Goal: Task Accomplishment & Management: Use online tool/utility

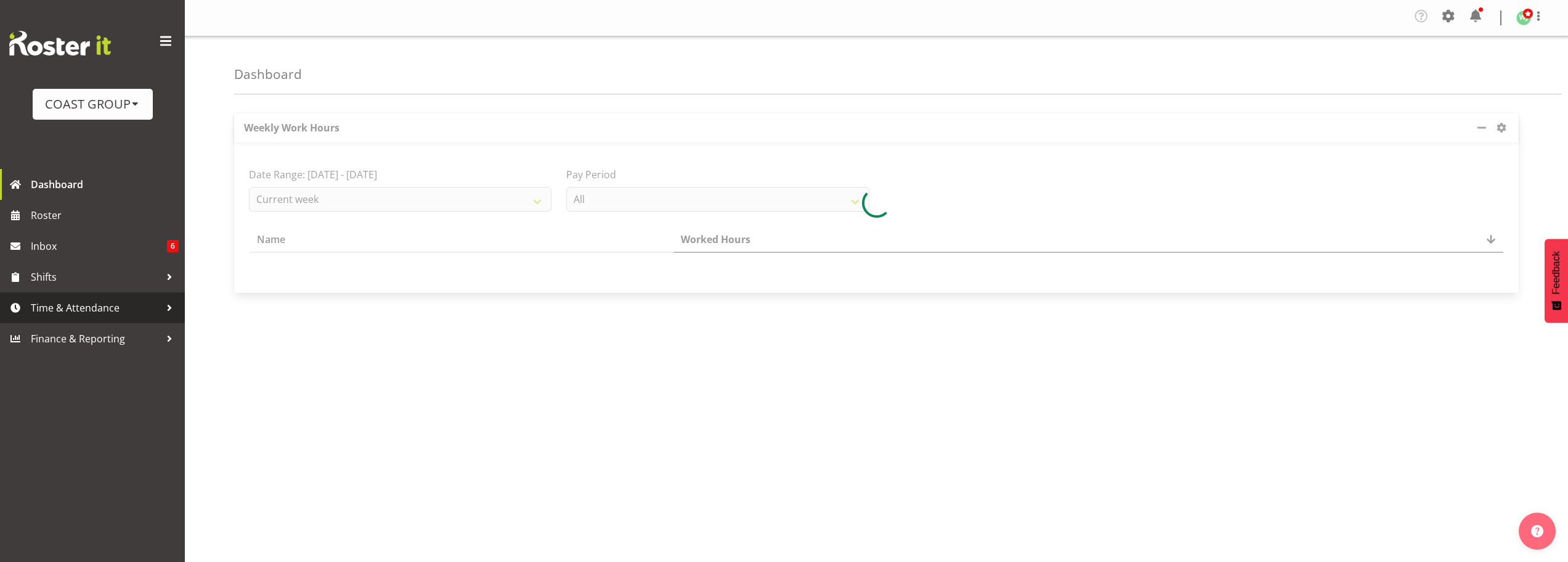
click at [133, 310] on span "Time & Attendance" at bounding box center [96, 308] width 130 height 19
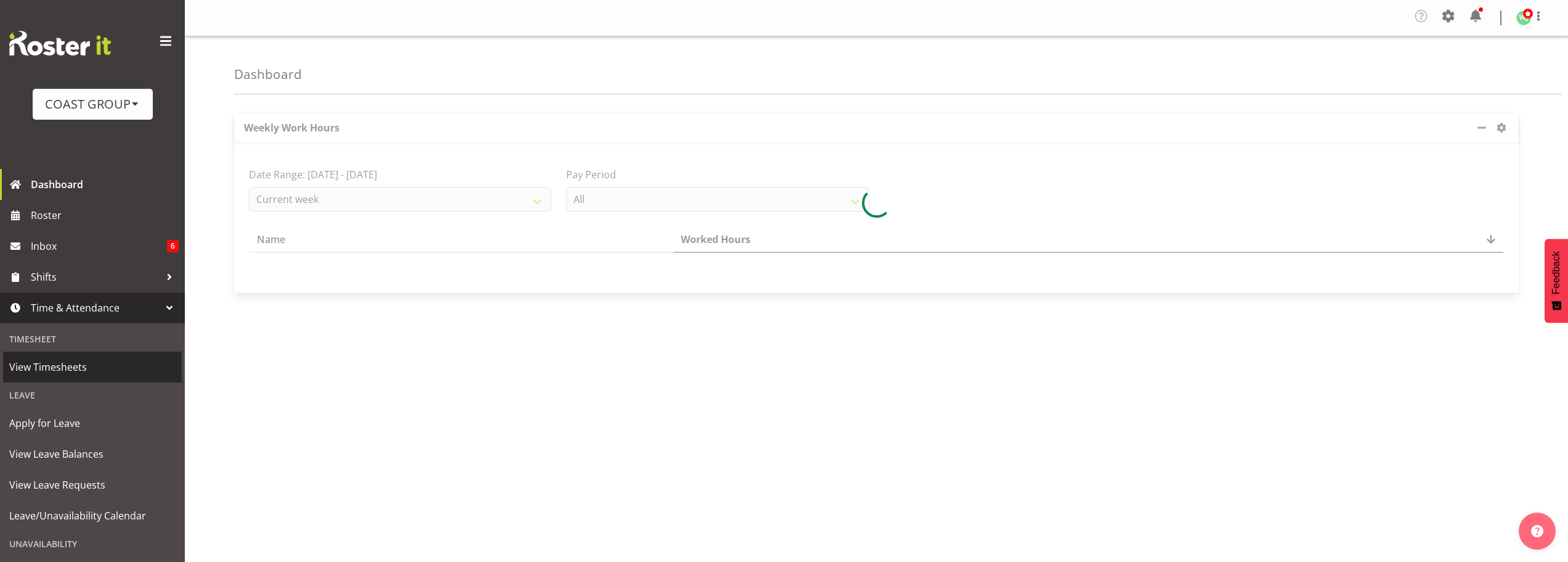
click at [72, 372] on span "View Timesheets" at bounding box center [92, 367] width 167 height 19
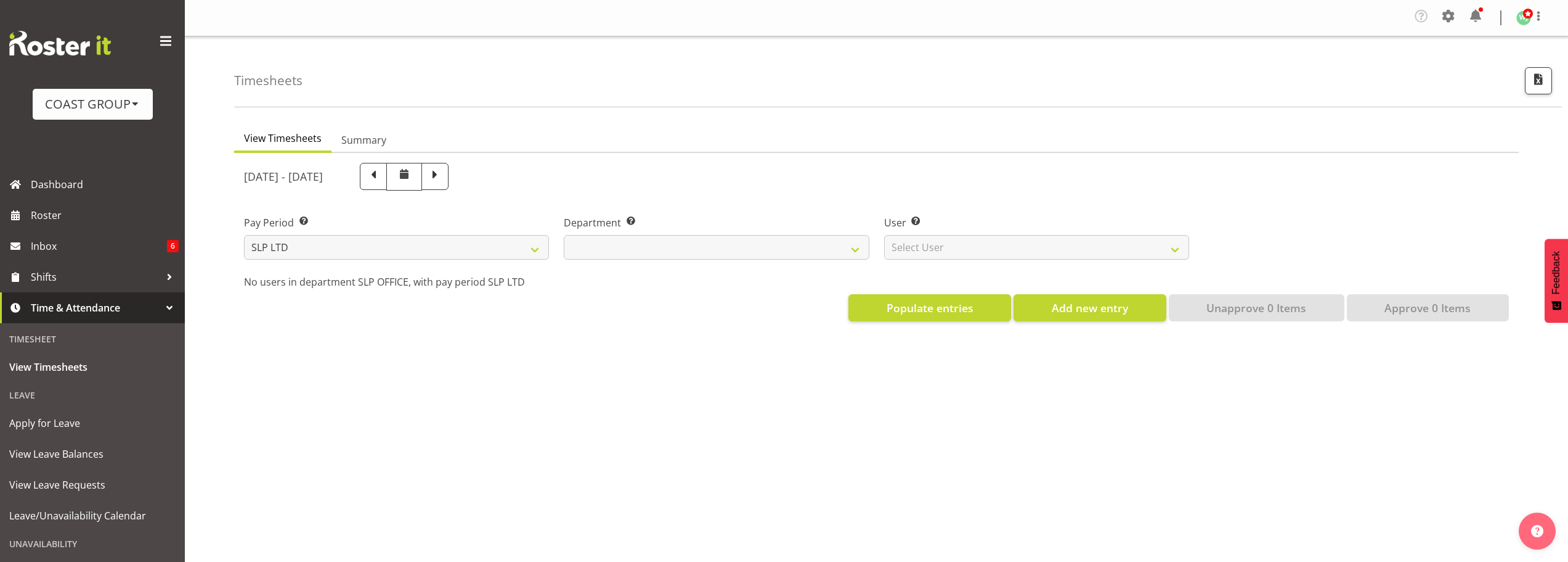
select select
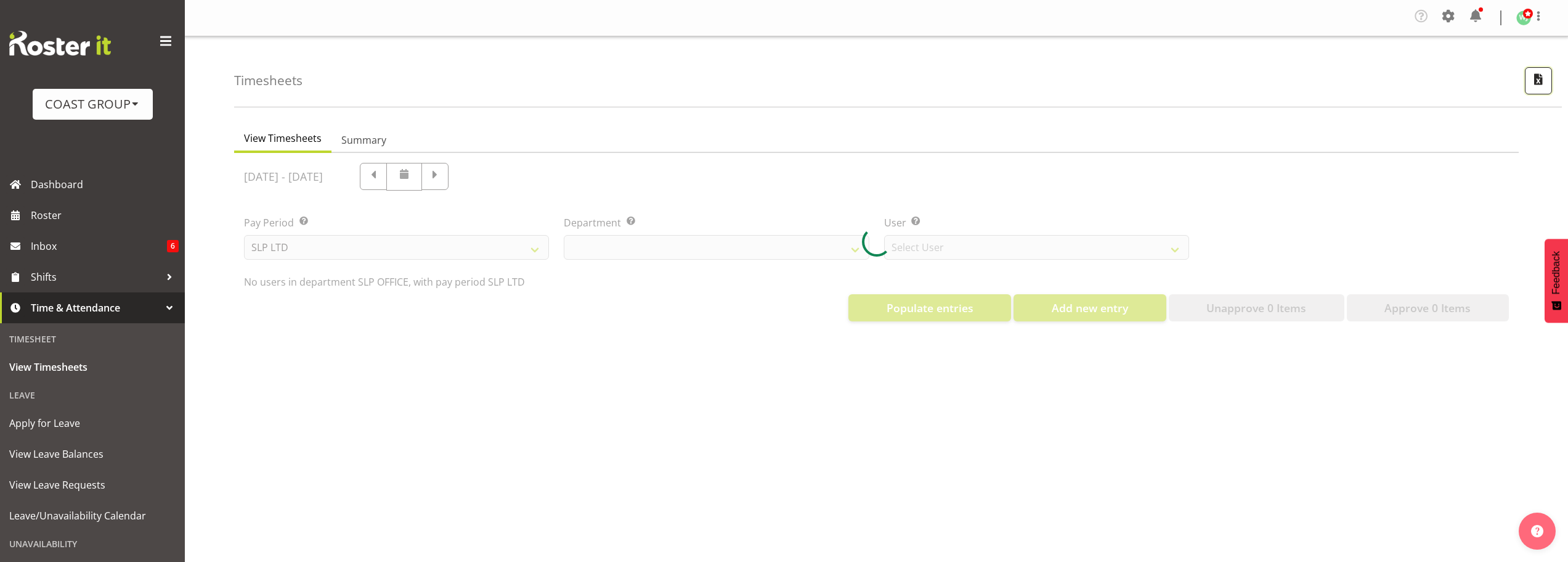
click at [1533, 81] on span "button" at bounding box center [1538, 78] width 16 height 16
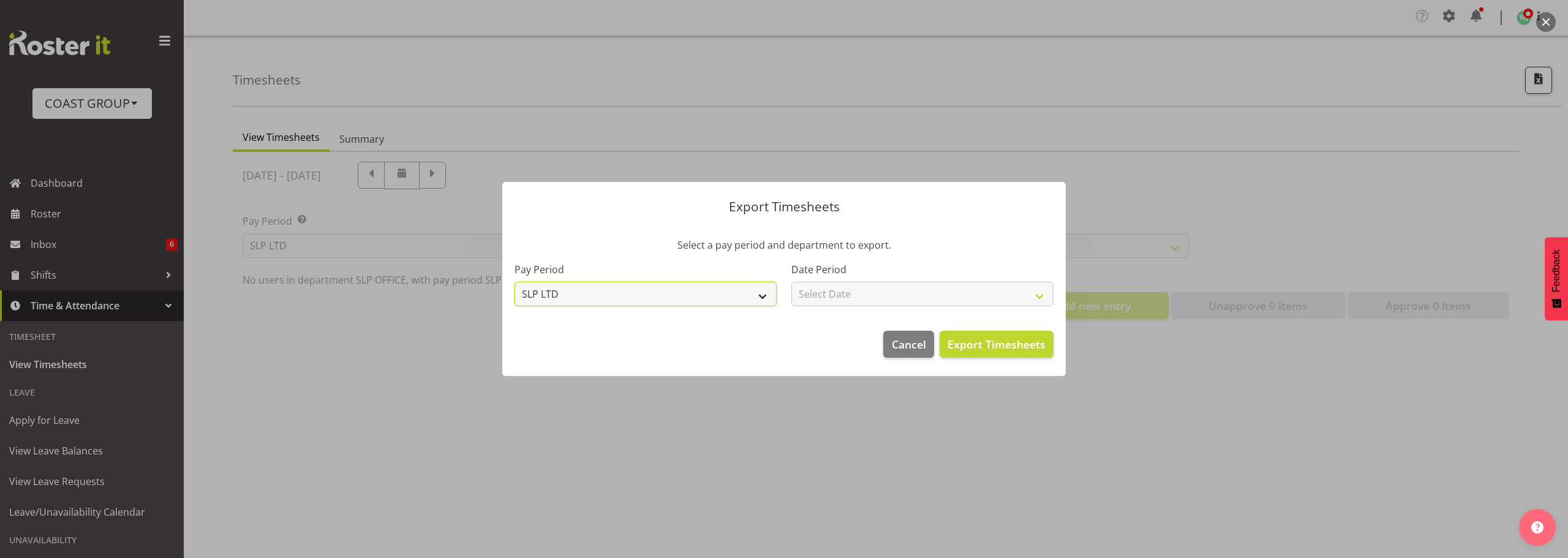
click at [650, 298] on select "SLP LTD EHS LTD DW LTD VEHICLES Carlton Events Hamilton 120 Limited Wellington …" at bounding box center [646, 294] width 262 height 25
click at [515, 282] on select "SLP LTD EHS LTD DW LTD VEHICLES Carlton Events Hamilton 120 Limited Wellington …" at bounding box center [646, 294] width 262 height 25
drag, startPoint x: 938, startPoint y: 290, endPoint x: 941, endPoint y: 300, distance: 10.4
click at [938, 290] on select "Select Date Week starting 03/09/2025 Week starting 27/08/2025 Week starting 20/…" at bounding box center [923, 294] width 262 height 25
select select "2025-08-06"
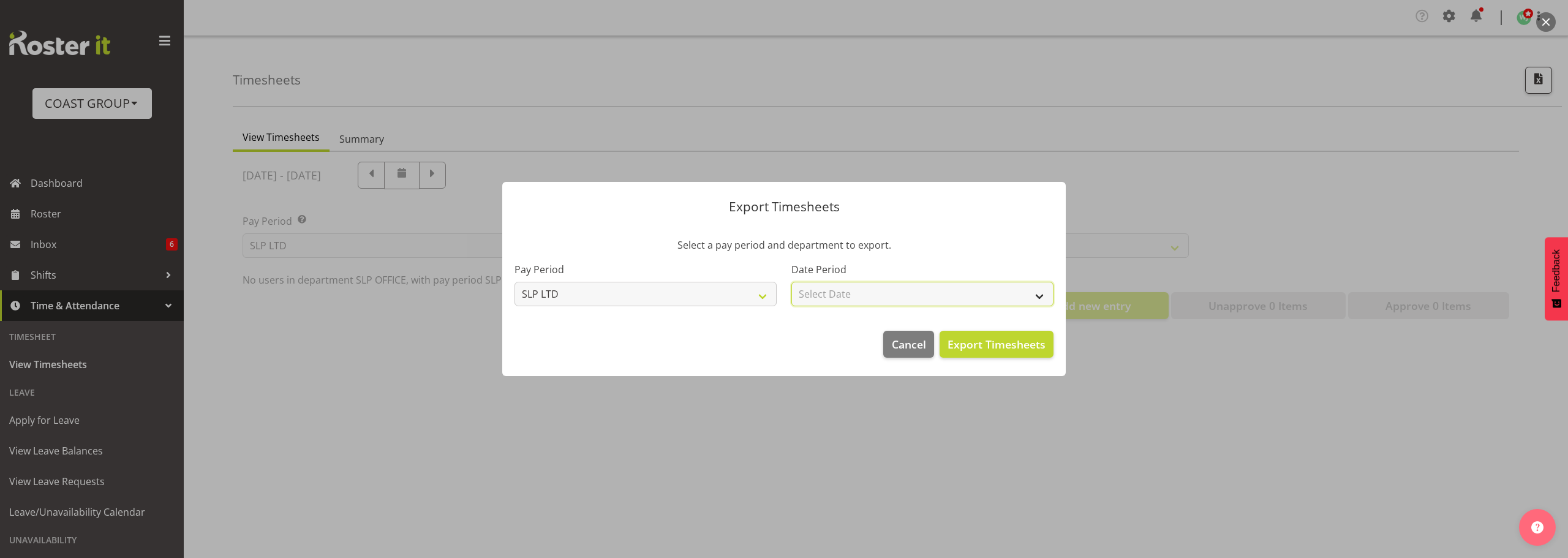
click at [791, 282] on select "Select Date Week starting 03/09/2025 Week starting 27/08/2025 Week starting 20/…" at bounding box center [923, 294] width 262 height 25
click at [999, 345] on span "Export Timesheets" at bounding box center [996, 344] width 98 height 16
select select "25"
select select "7496"
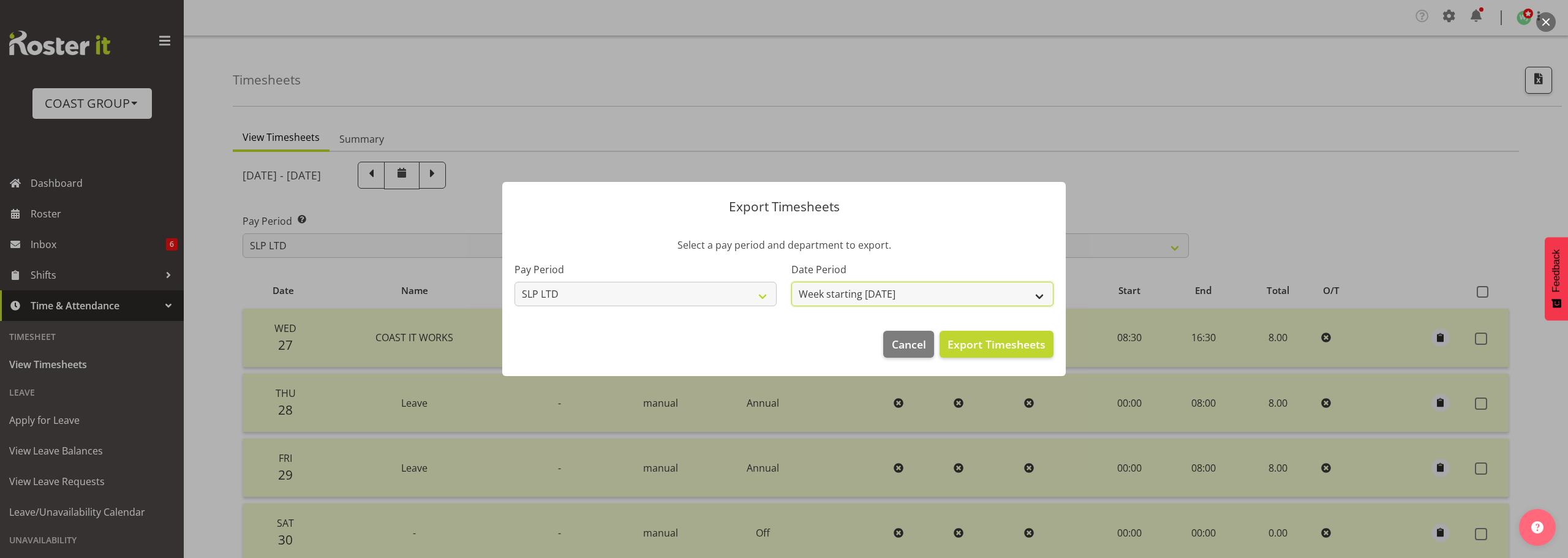
click at [998, 298] on select "Week starting 03/09/2025 Week starting 27/08/2025 Week starting 20/08/2025 Week…" at bounding box center [923, 294] width 262 height 25
click at [791, 282] on select "Week starting 03/09/2025 Week starting 27/08/2025 Week starting 20/08/2025 Week…" at bounding box center [923, 294] width 262 height 25
click at [1005, 346] on span "Export Timesheets" at bounding box center [996, 344] width 98 height 16
click at [1001, 273] on label "Date Period" at bounding box center [923, 270] width 262 height 15
click at [1001, 290] on select "Week starting 03/09/2025 Week starting 27/08/2025 Week starting 20/08/2025 Week…" at bounding box center [923, 294] width 262 height 25
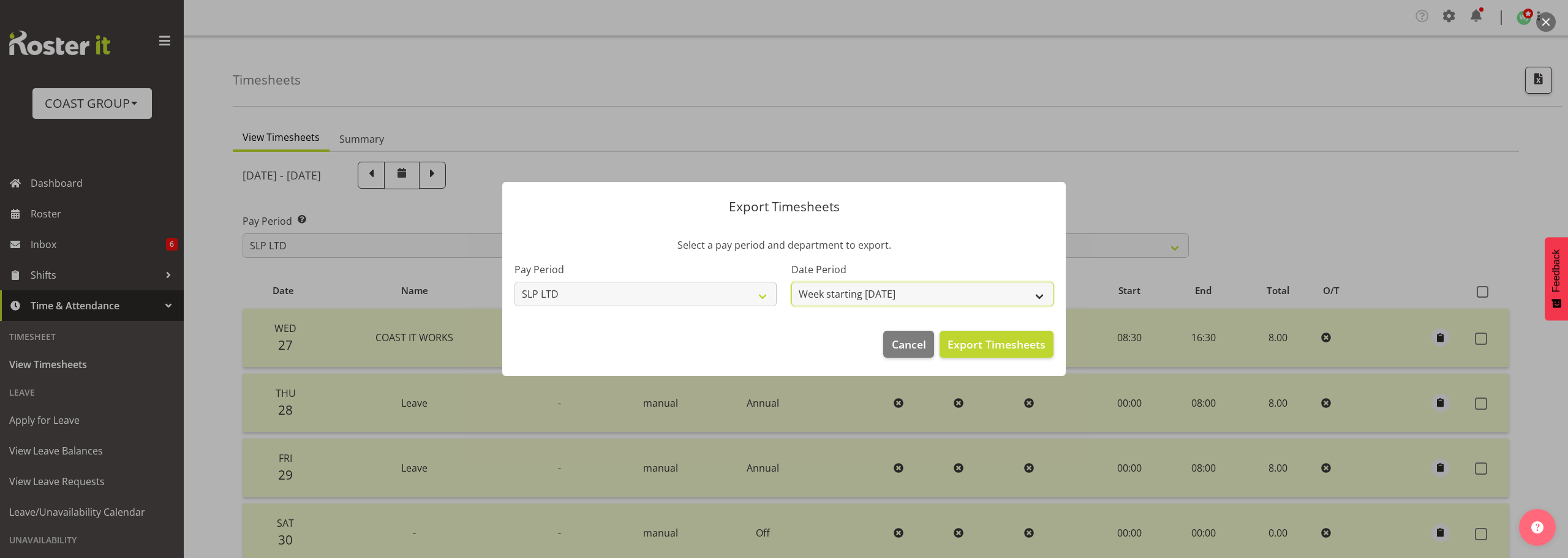
click at [791, 282] on select "Week starting 03/09/2025 Week starting 27/08/2025 Week starting 20/08/2025 Week…" at bounding box center [923, 294] width 262 height 25
click at [989, 347] on span "Export Timesheets" at bounding box center [996, 344] width 98 height 16
click at [943, 294] on select "Week starting 03/09/2025 Week starting 27/08/2025 Week starting 20/08/2025 Week…" at bounding box center [923, 294] width 262 height 25
select select "2025-08-27"
click at [791, 282] on select "Week starting 03/09/2025 Week starting 27/08/2025 Week starting 20/08/2025 Week…" at bounding box center [923, 294] width 262 height 25
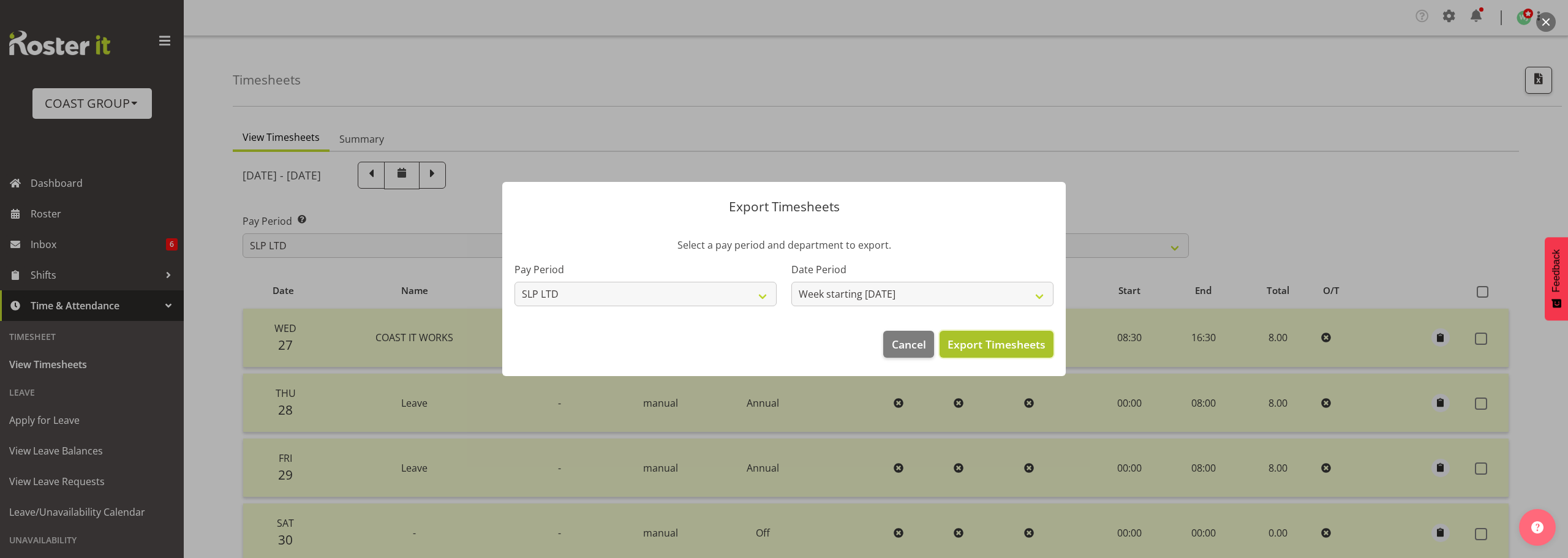
click at [1015, 345] on span "Export Timesheets" at bounding box center [996, 344] width 98 height 16
click at [986, 294] on select "Week starting 03/09/2025 Week starting 27/08/2025 Week starting 20/08/2025 Week…" at bounding box center [923, 294] width 262 height 25
click at [803, 338] on footer "Cancel Export Timesheets" at bounding box center [784, 347] width 564 height 58
click at [746, 297] on select "SLP LTD EHS LTD DW LTD VEHICLES Carlton Events Hamilton 120 Limited Wellington …" at bounding box center [646, 294] width 262 height 25
select select "7"
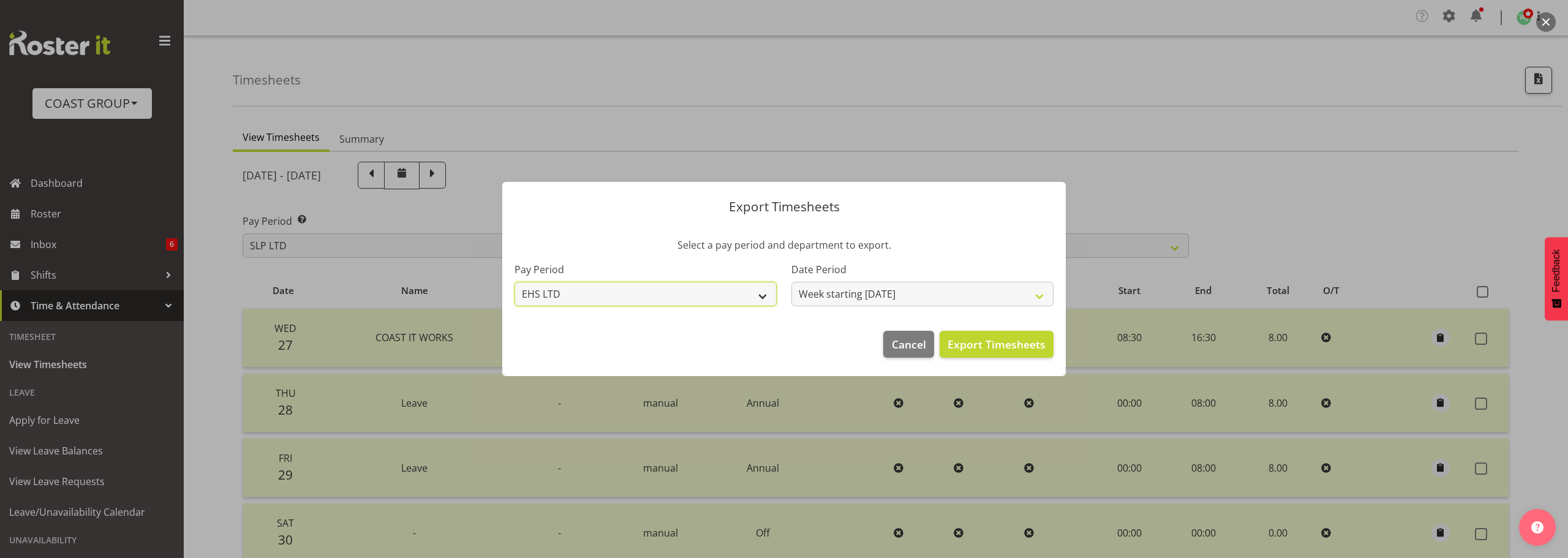
click at [515, 282] on select "SLP LTD EHS LTD DW LTD VEHICLES Carlton Events Hamilton 120 Limited Wellington …" at bounding box center [646, 294] width 262 height 25
click at [932, 293] on select "Week starting 03/09/2025 Week starting 27/08/2025 Week starting 20/08/2025 Week…" at bounding box center [923, 294] width 262 height 25
click at [791, 282] on select "Week starting 03/09/2025 Week starting 27/08/2025 Week starting 20/08/2025 Week…" at bounding box center [923, 294] width 262 height 25
click at [988, 344] on span "Export Timesheets" at bounding box center [996, 344] width 98 height 16
click at [1035, 300] on select "Week starting 03/09/2025 Week starting 27/08/2025 Week starting 20/08/2025 Week…" at bounding box center [923, 294] width 262 height 25
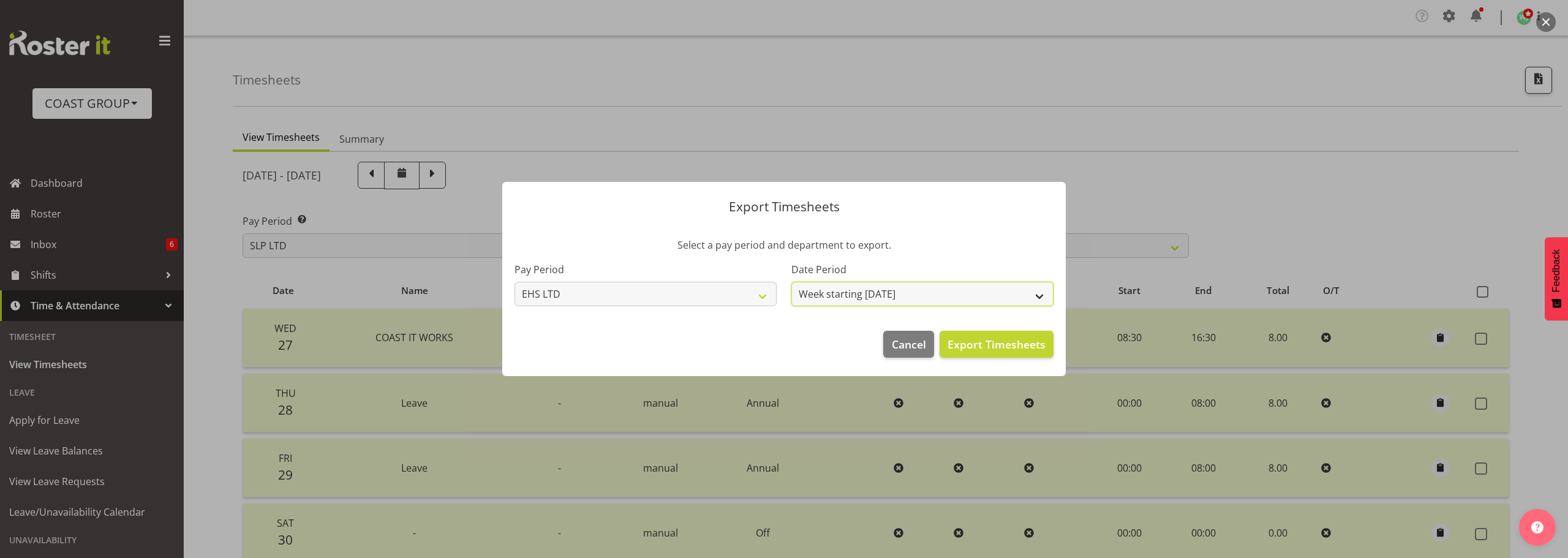
click at [791, 282] on select "Week starting 03/09/2025 Week starting 27/08/2025 Week starting 20/08/2025 Week…" at bounding box center [923, 294] width 262 height 25
click at [1001, 343] on span "Export Timesheets" at bounding box center [996, 344] width 98 height 16
click at [1015, 295] on select "Week starting 03/09/2025 Week starting 27/08/2025 Week starting 20/08/2025 Week…" at bounding box center [923, 294] width 262 height 25
click at [791, 282] on select "Week starting 03/09/2025 Week starting 27/08/2025 Week starting 20/08/2025 Week…" at bounding box center [923, 294] width 262 height 25
click at [998, 348] on span "Export Timesheets" at bounding box center [996, 344] width 98 height 16
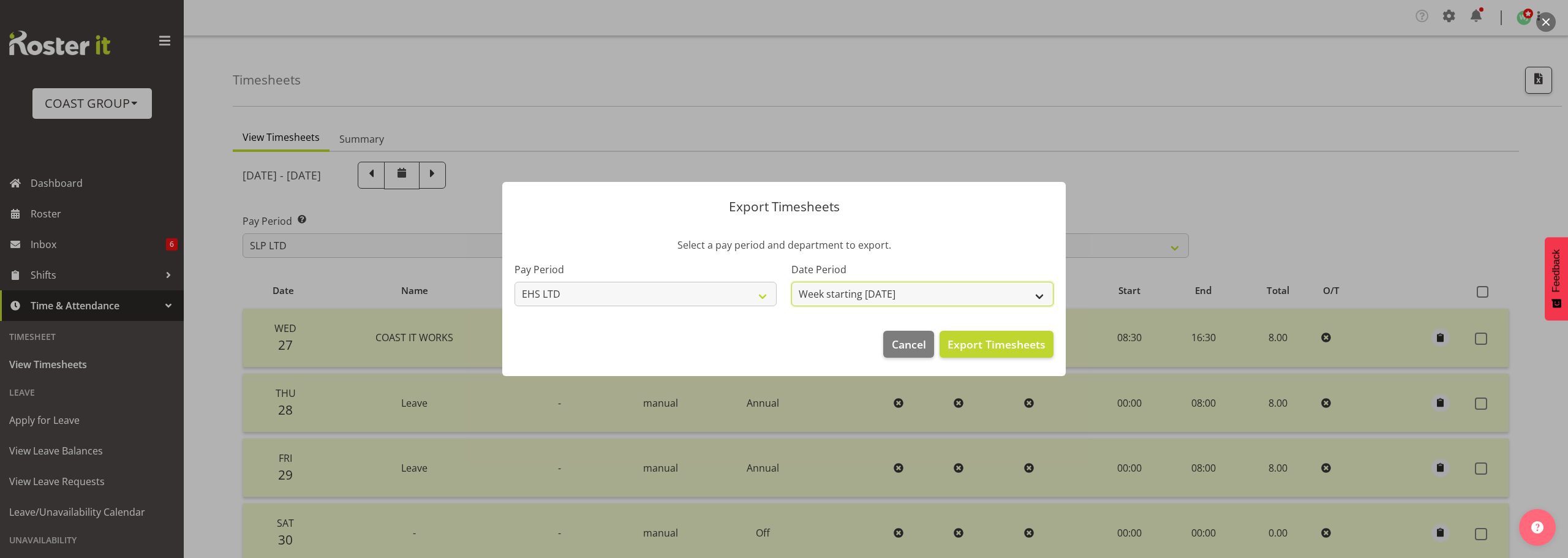
click at [995, 299] on select "Week starting 03/09/2025 Week starting 27/08/2025 Week starting 20/08/2025 Week…" at bounding box center [923, 294] width 262 height 25
select select "2025-08-27"
click at [791, 282] on select "Week starting 03/09/2025 Week starting 27/08/2025 Week starting 20/08/2025 Week…" at bounding box center [923, 294] width 262 height 25
click at [1012, 340] on span "Export Timesheets" at bounding box center [996, 344] width 98 height 16
click at [1036, 297] on select "Week starting 03/09/2025 Week starting 27/08/2025 Week starting 20/08/2025 Week…" at bounding box center [923, 294] width 262 height 25
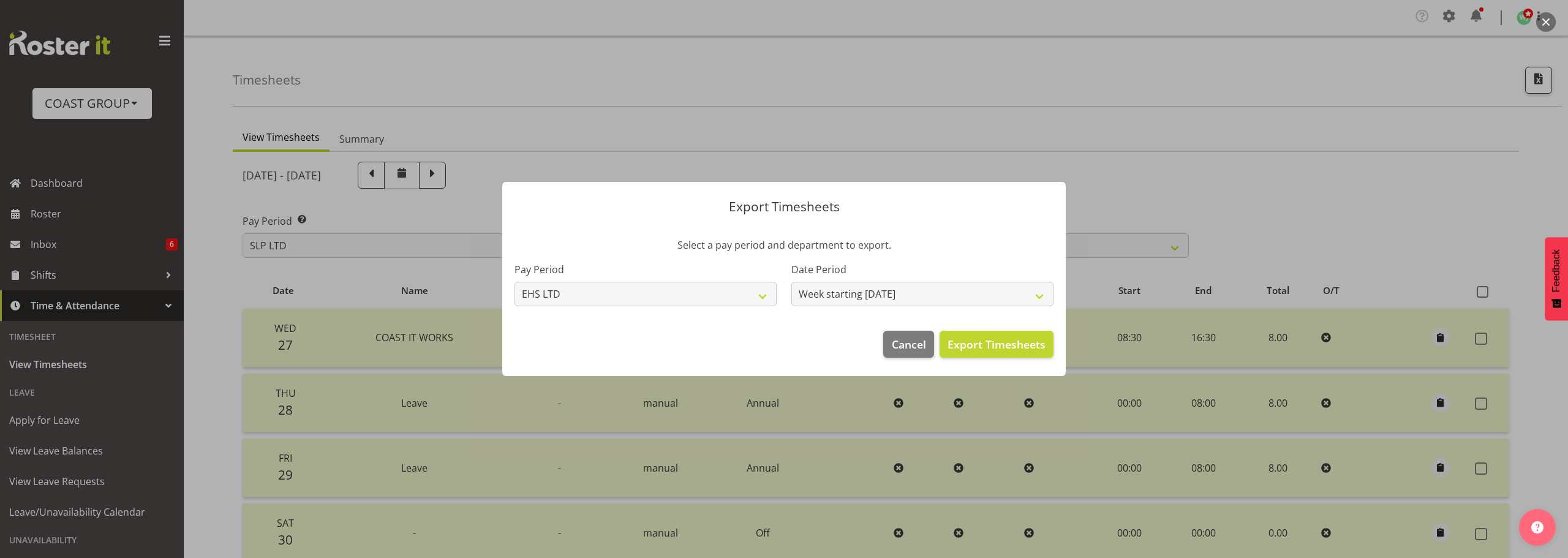
click at [794, 327] on footer "Cancel Export Timesheets" at bounding box center [784, 347] width 564 height 58
click at [726, 297] on select "SLP LTD EHS LTD DW LTD VEHICLES Carlton Events Hamilton 120 Limited Wellington …" at bounding box center [646, 294] width 262 height 25
select select "8"
click at [515, 282] on select "SLP LTD EHS LTD DW LTD VEHICLES Carlton Events Hamilton 120 Limited Wellington …" at bounding box center [646, 294] width 262 height 25
click at [978, 294] on select "Week starting 03/09/2025 Week starting 27/08/2025 Week starting 20/08/2025 Week…" at bounding box center [923, 294] width 262 height 25
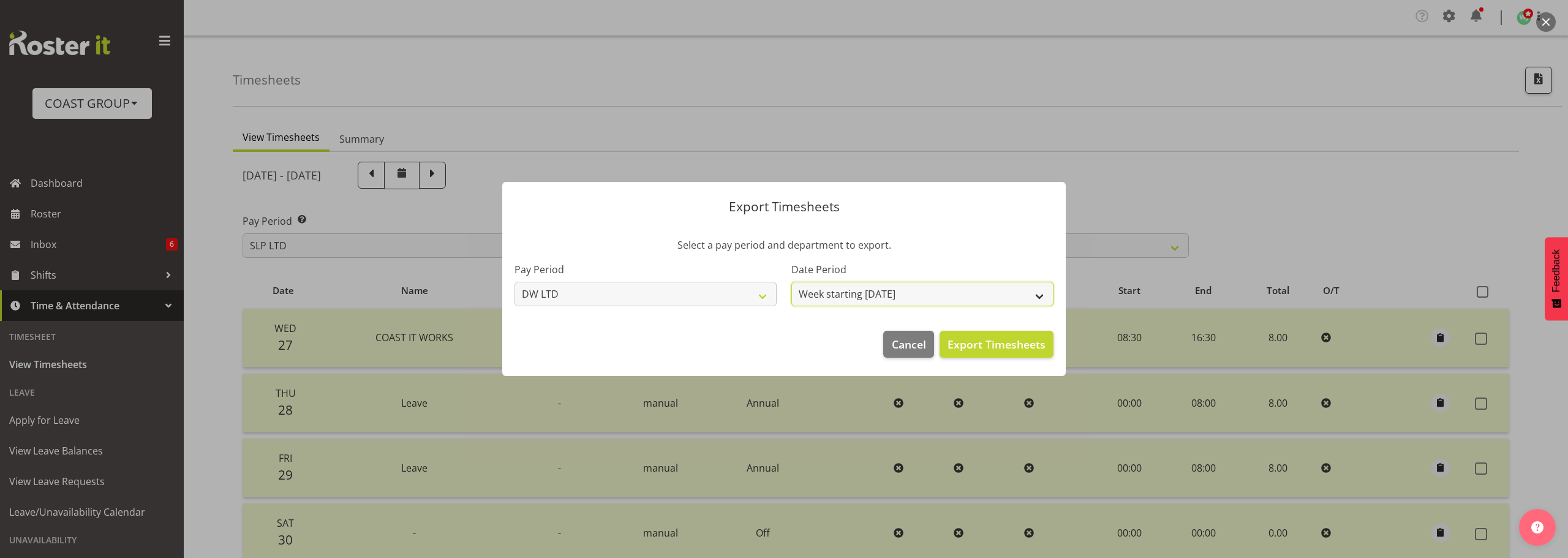
click at [791, 282] on select "Week starting 03/09/2025 Week starting 27/08/2025 Week starting 20/08/2025 Week…" at bounding box center [923, 294] width 262 height 25
click at [987, 345] on span "Export Timesheets" at bounding box center [996, 344] width 98 height 16
click at [847, 294] on select "Week starting 03/09/2025 Week starting 27/08/2025 Week starting 20/08/2025 Week…" at bounding box center [923, 294] width 262 height 25
click at [791, 282] on select "Week starting 03/09/2025 Week starting 27/08/2025 Week starting 20/08/2025 Week…" at bounding box center [923, 294] width 262 height 25
click at [980, 347] on span "Export Timesheets" at bounding box center [996, 344] width 98 height 16
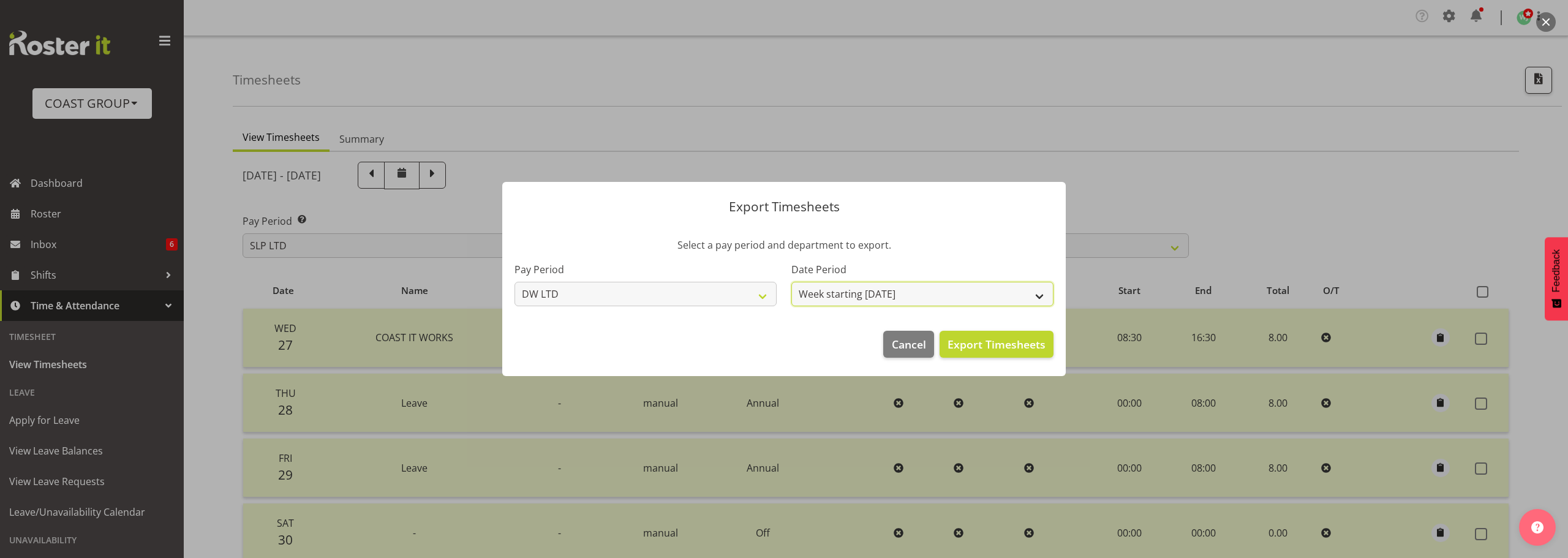
click at [928, 299] on select "Week starting 03/09/2025 Week starting 27/08/2025 Week starting 20/08/2025 Week…" at bounding box center [923, 294] width 262 height 25
click at [791, 282] on select "Week starting 03/09/2025 Week starting 27/08/2025 Week starting 20/08/2025 Week…" at bounding box center [923, 294] width 262 height 25
click at [1001, 348] on span "Export Timesheets" at bounding box center [996, 344] width 98 height 16
click at [884, 293] on select "Week starting 03/09/2025 Week starting 27/08/2025 Week starting 20/08/2025 Week…" at bounding box center [923, 294] width 262 height 25
select select "2025-08-27"
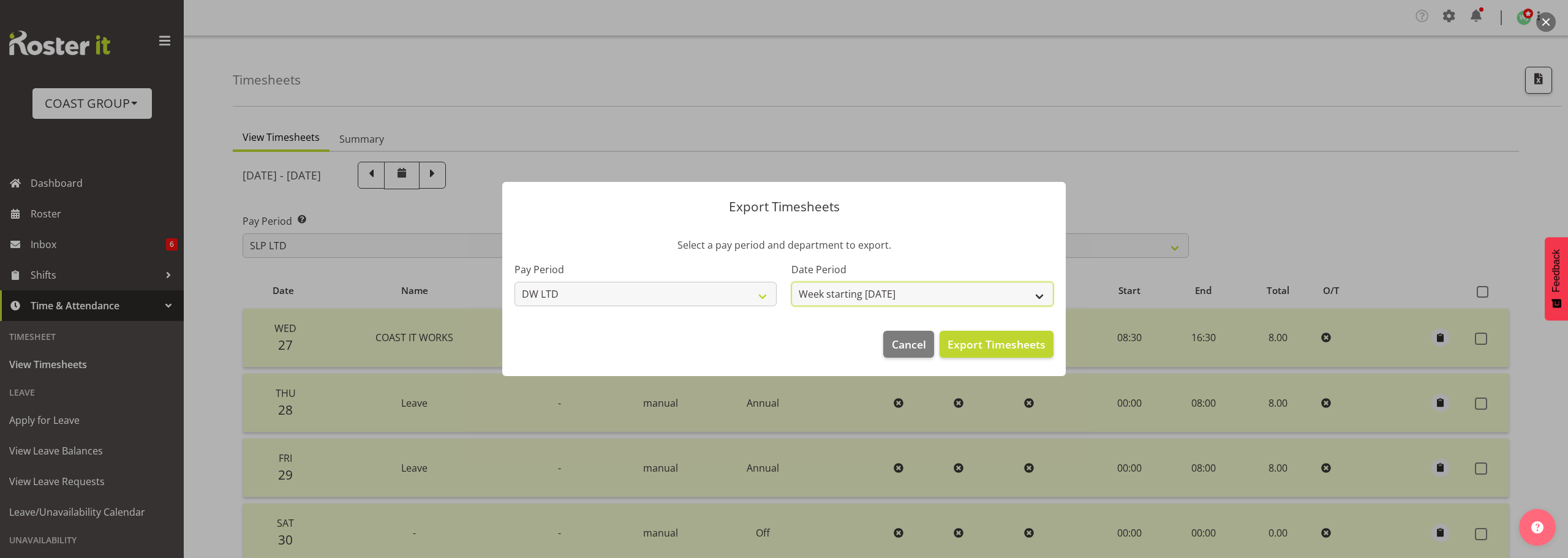
click at [791, 282] on select "Week starting 03/09/2025 Week starting 27/08/2025 Week starting 20/08/2025 Week…" at bounding box center [923, 294] width 262 height 25
click at [1000, 343] on span "Export Timesheets" at bounding box center [996, 344] width 98 height 16
click at [638, 287] on select "SLP LTD EHS LTD DW LTD VEHICLES Carlton Events Hamilton 120 Limited Wellington …" at bounding box center [646, 294] width 262 height 25
click at [981, 230] on section "Select a pay period and department to export. Pay Period SLP LTD EHS LTD DW LTD…" at bounding box center [784, 272] width 564 height 93
click at [924, 345] on span "Cancel" at bounding box center [909, 344] width 34 height 16
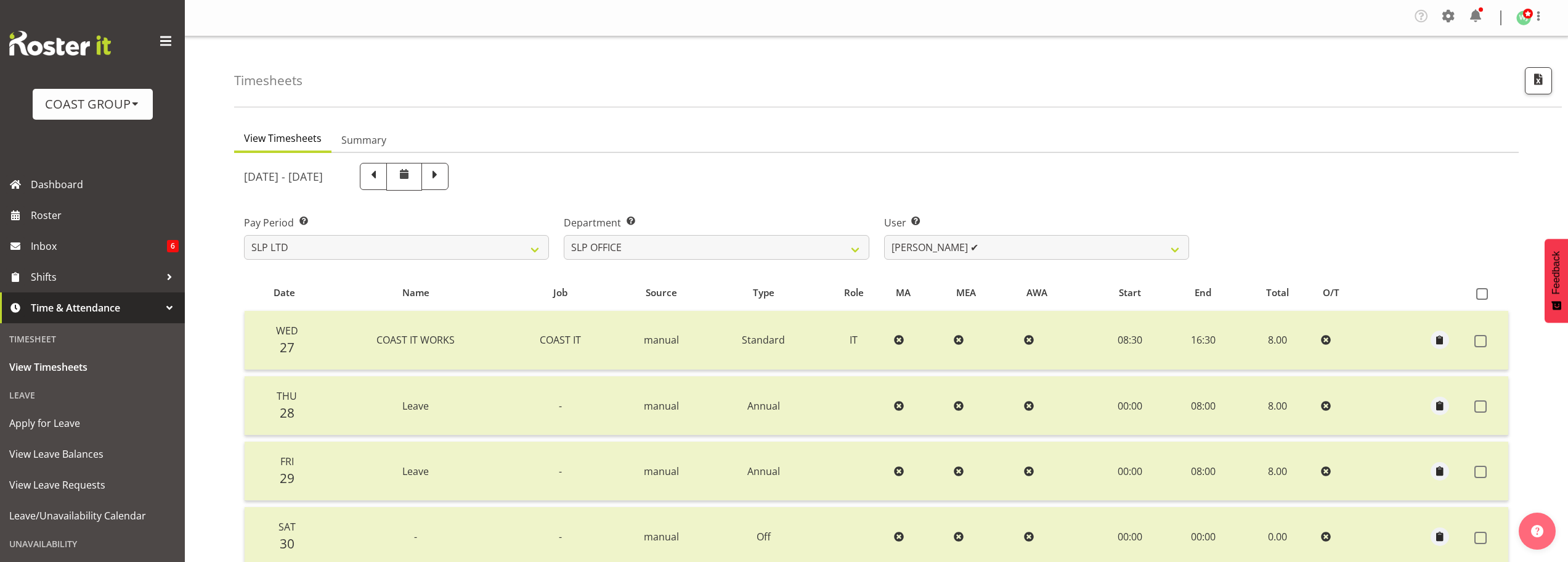
click at [1358, 199] on div "Pay Period Select which pay period you would like to view. SLP LTD EHS LTD DW L…" at bounding box center [877, 232] width 1280 height 69
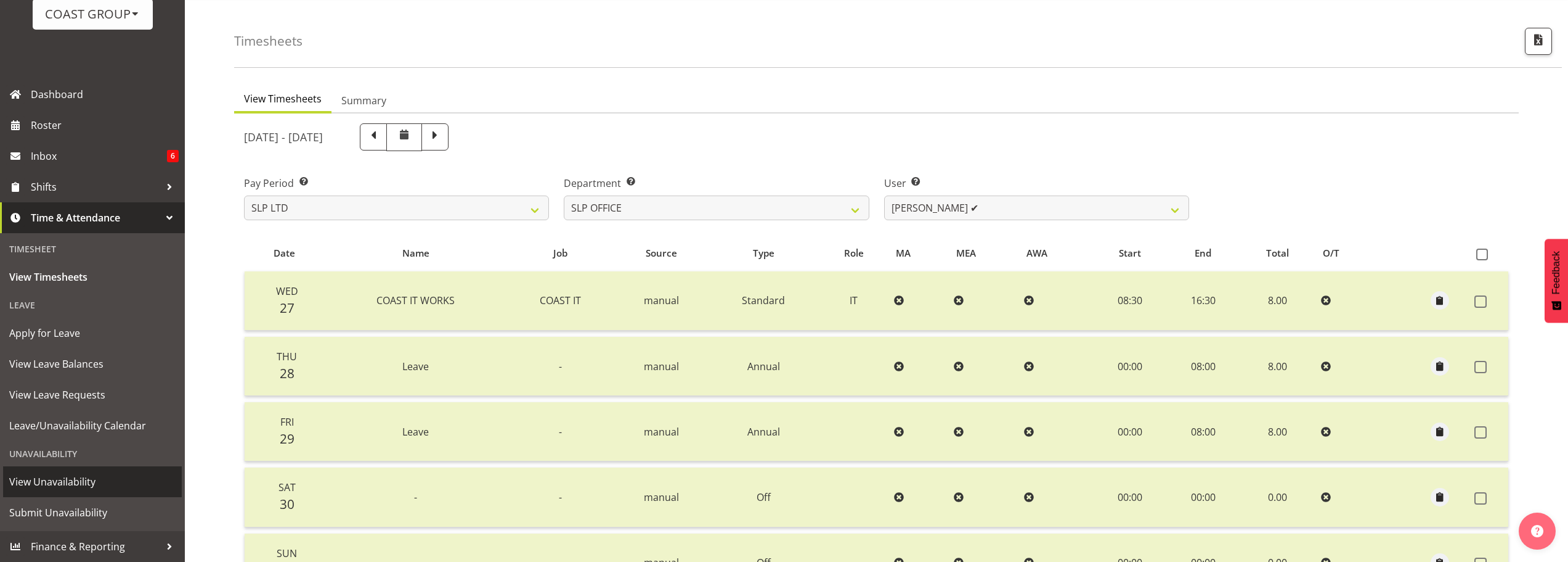
scroll to position [62, 0]
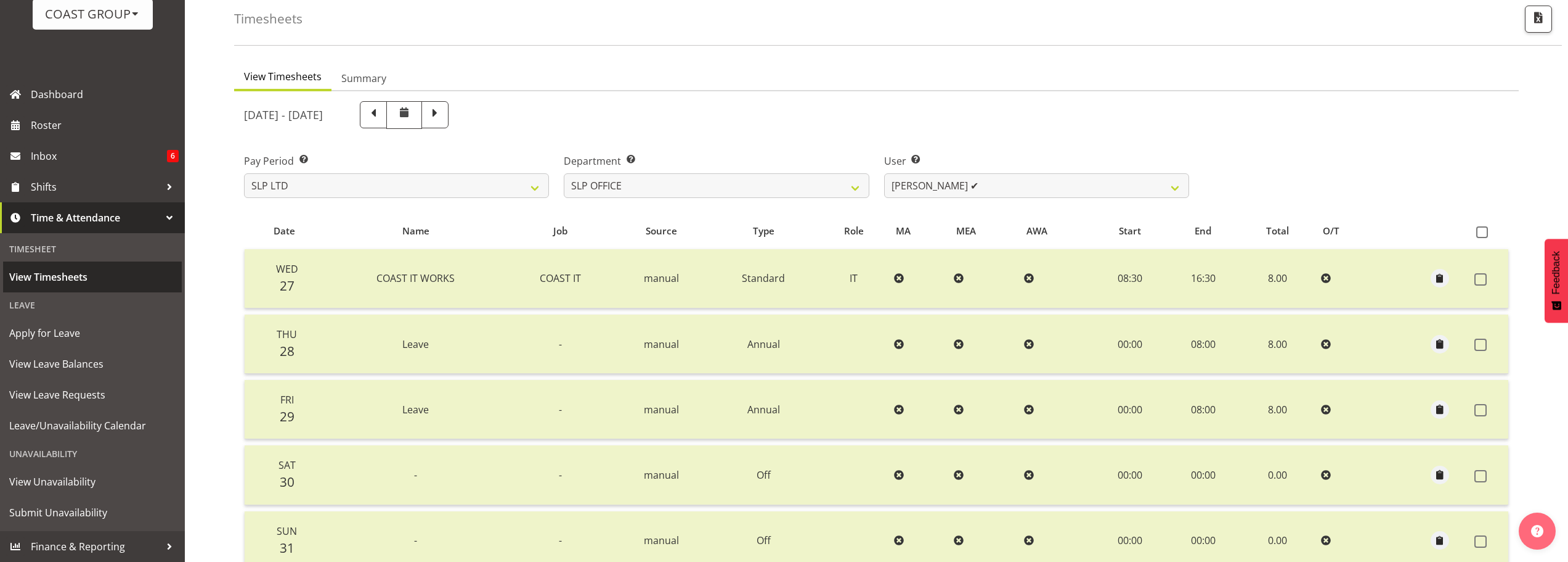
click at [80, 275] on span "View Timesheets" at bounding box center [92, 277] width 167 height 19
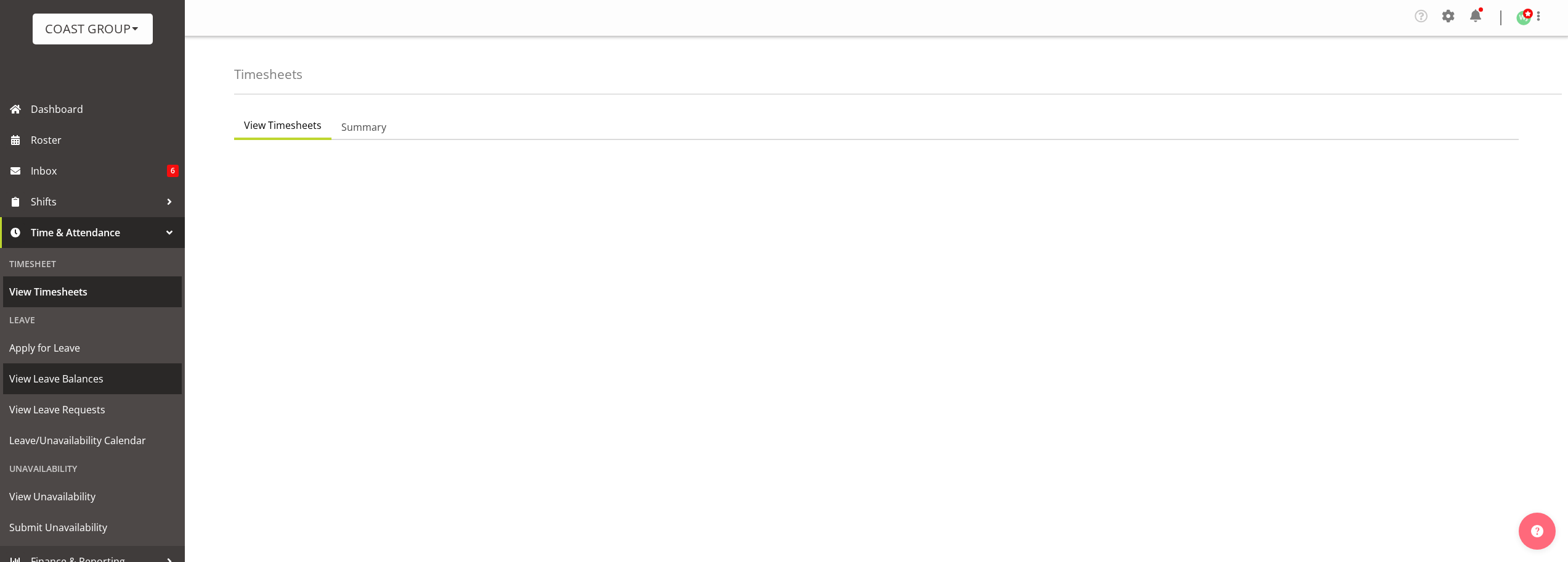
scroll to position [90, 0]
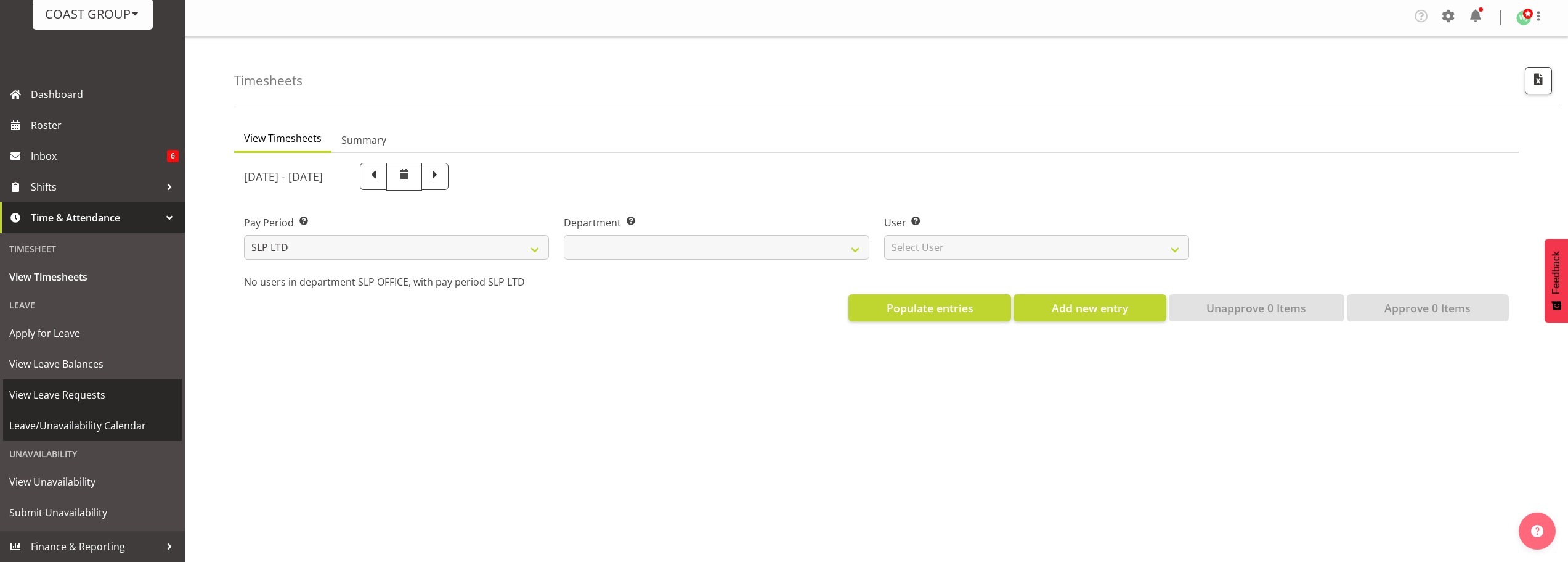
select select
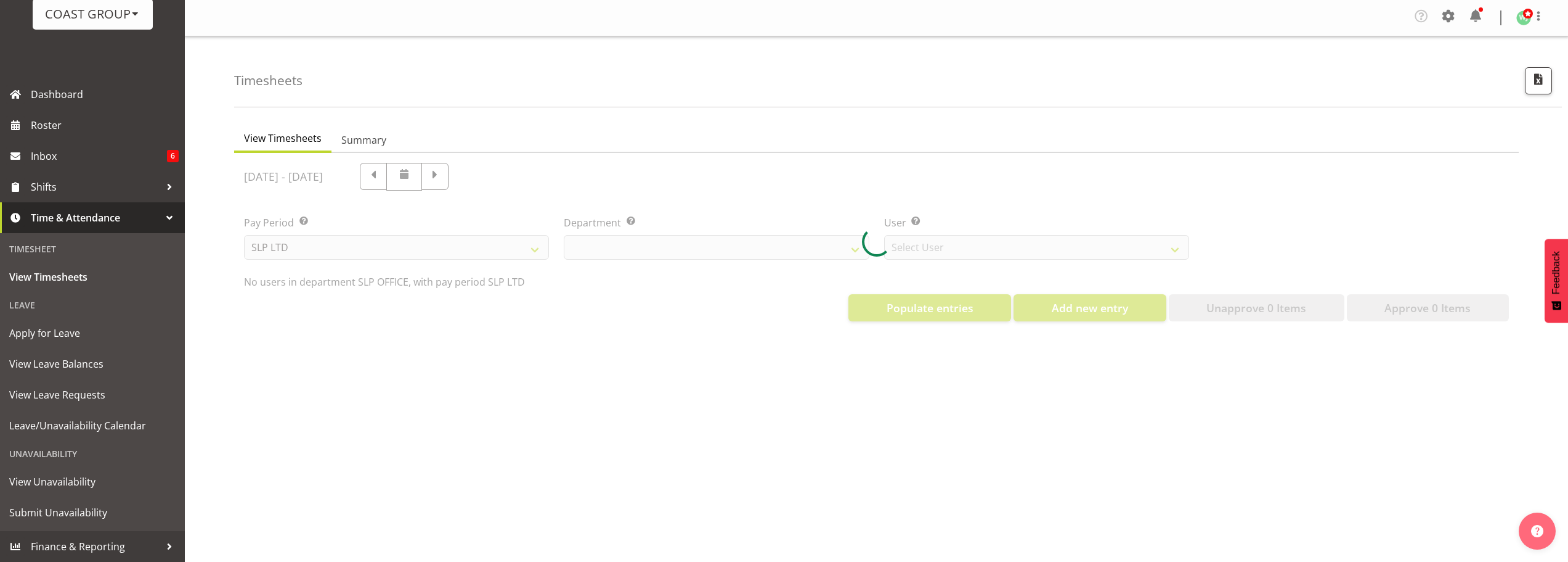
click at [68, 218] on span "Time & Attendance" at bounding box center [96, 217] width 130 height 19
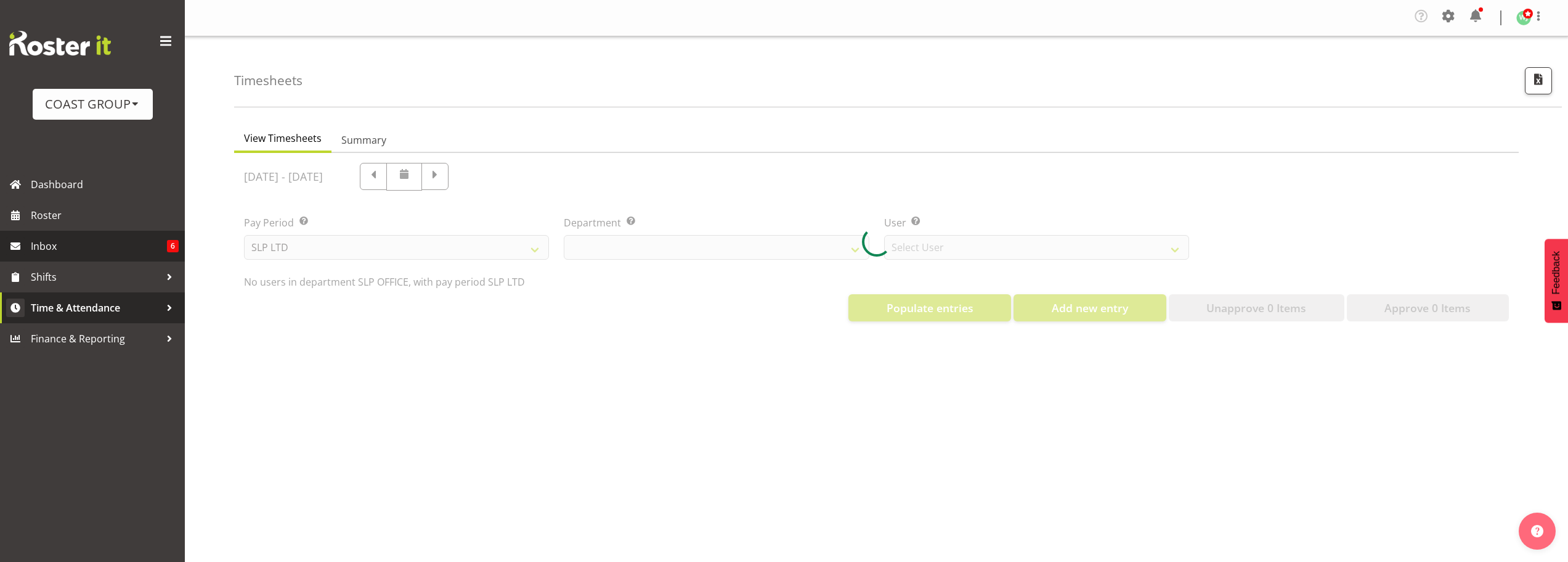
scroll to position [0, 0]
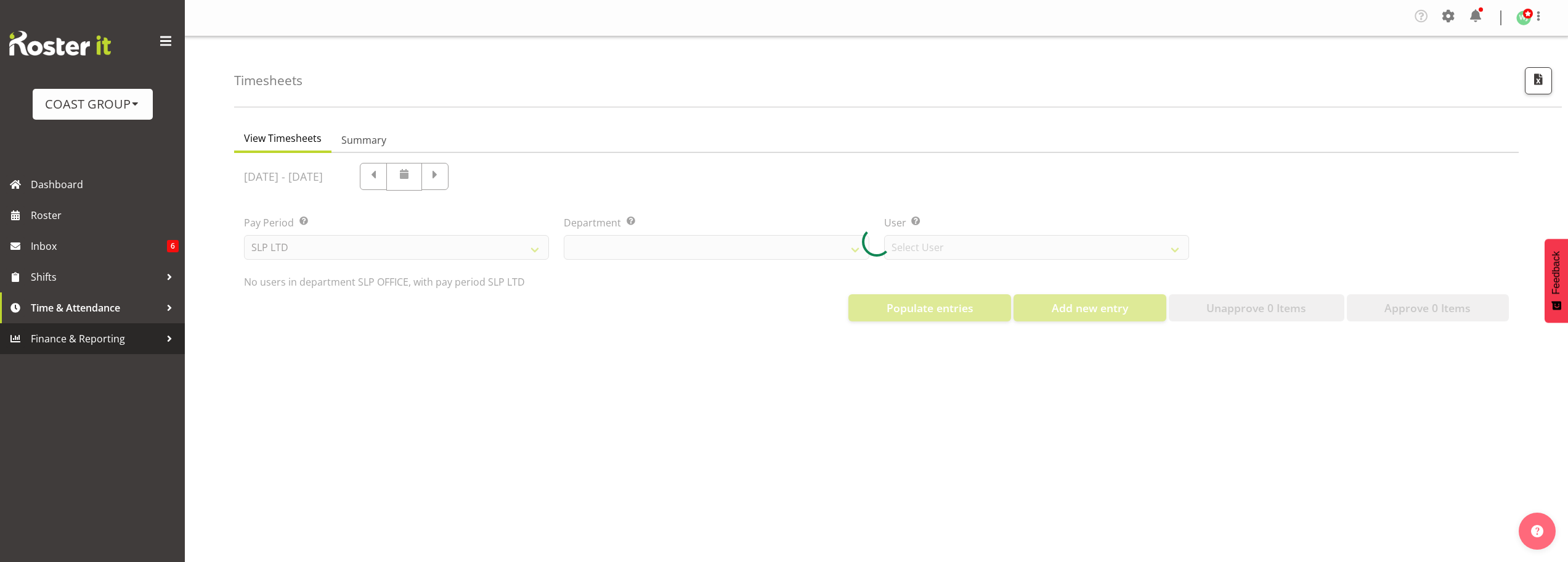
click at [81, 339] on span "Finance & Reporting" at bounding box center [96, 338] width 130 height 19
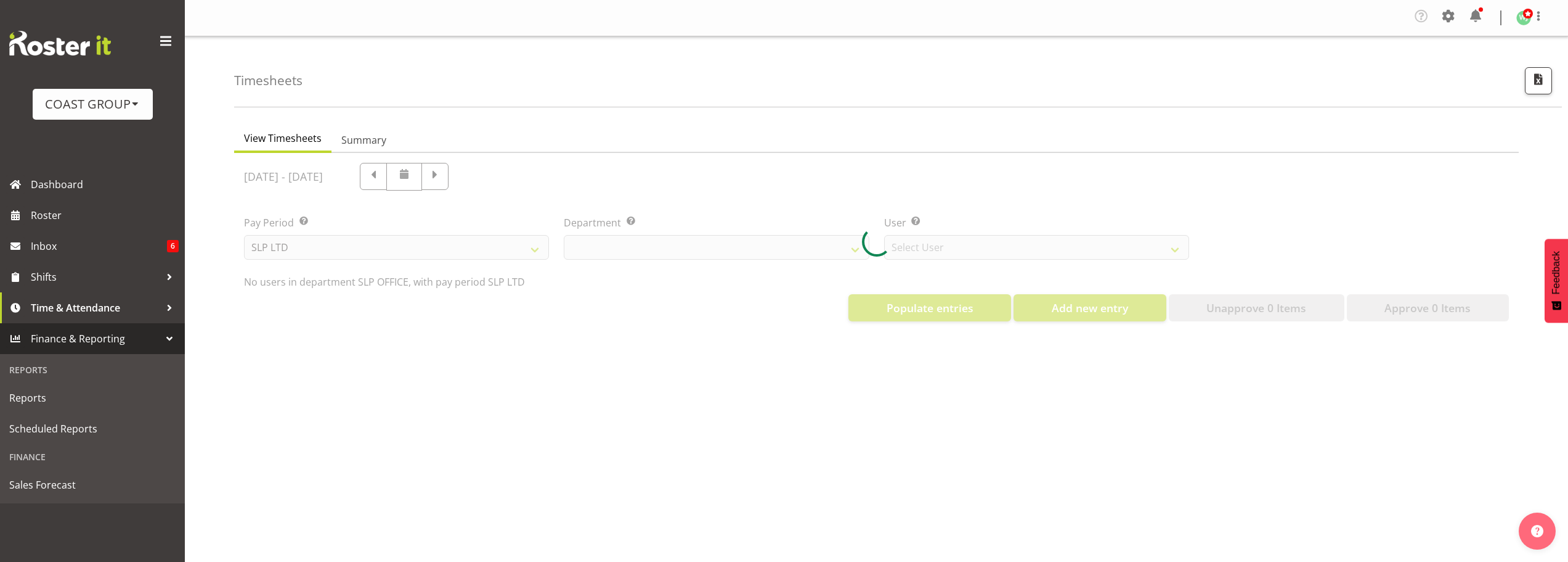
scroll to position [57, 0]
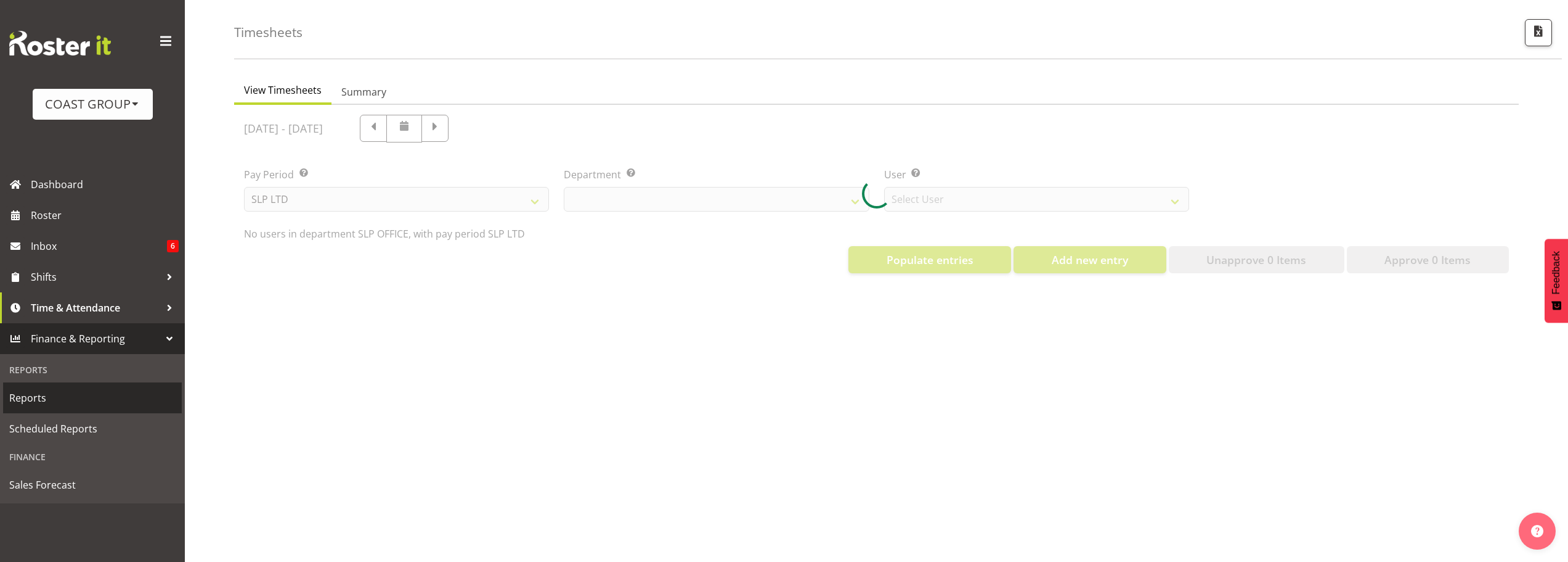
click at [35, 403] on span "Reports" at bounding box center [92, 398] width 167 height 19
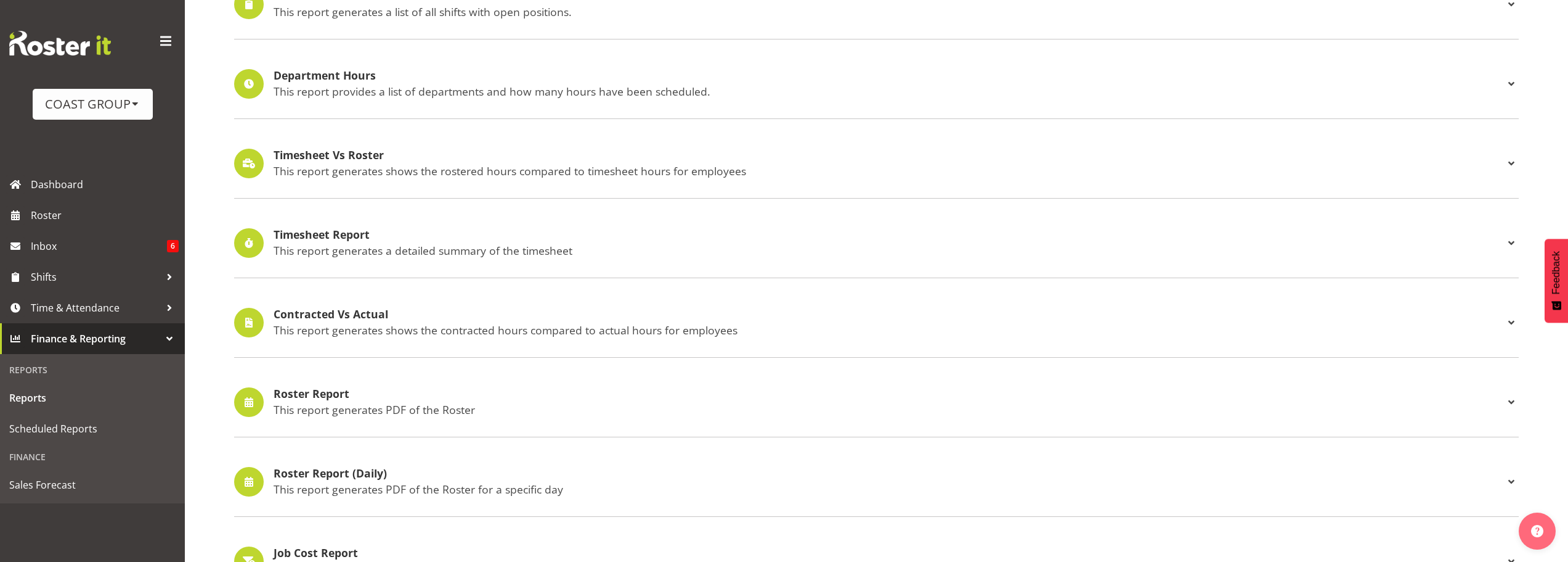
scroll to position [185, 0]
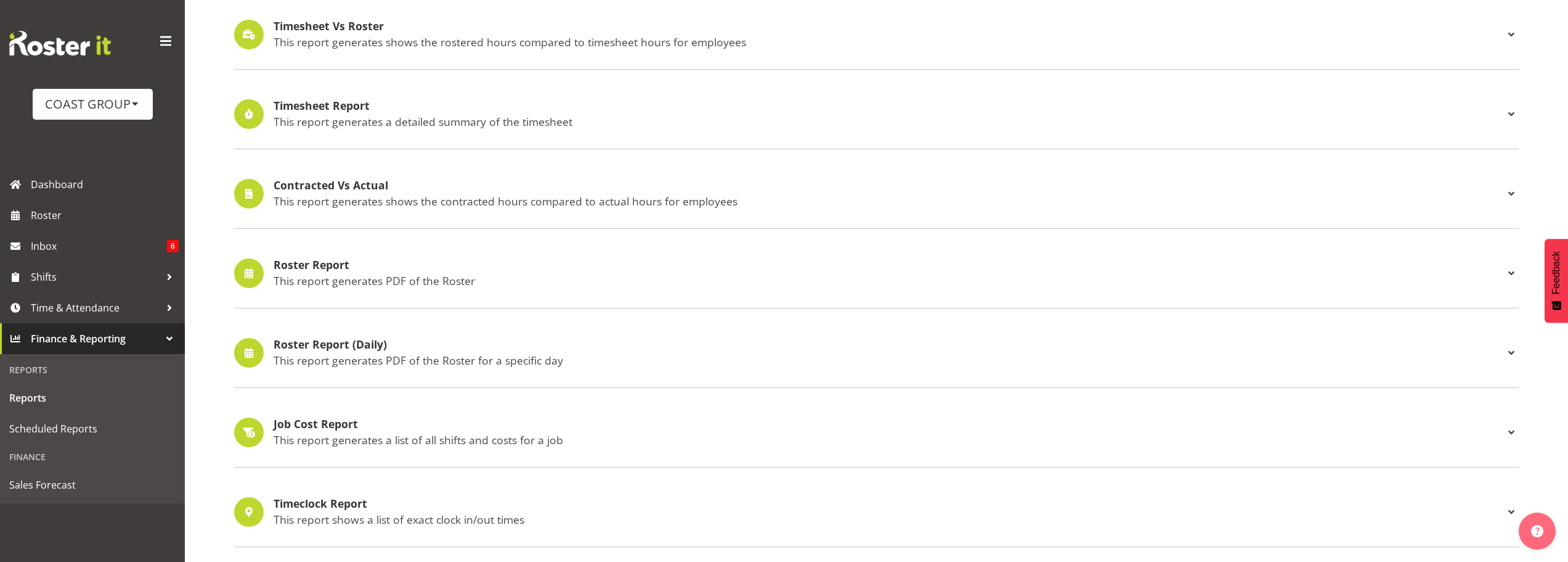
click at [568, 431] on div "Job Cost Report This report generates a list of all shifts and costs for a job" at bounding box center [889, 432] width 1230 height 29
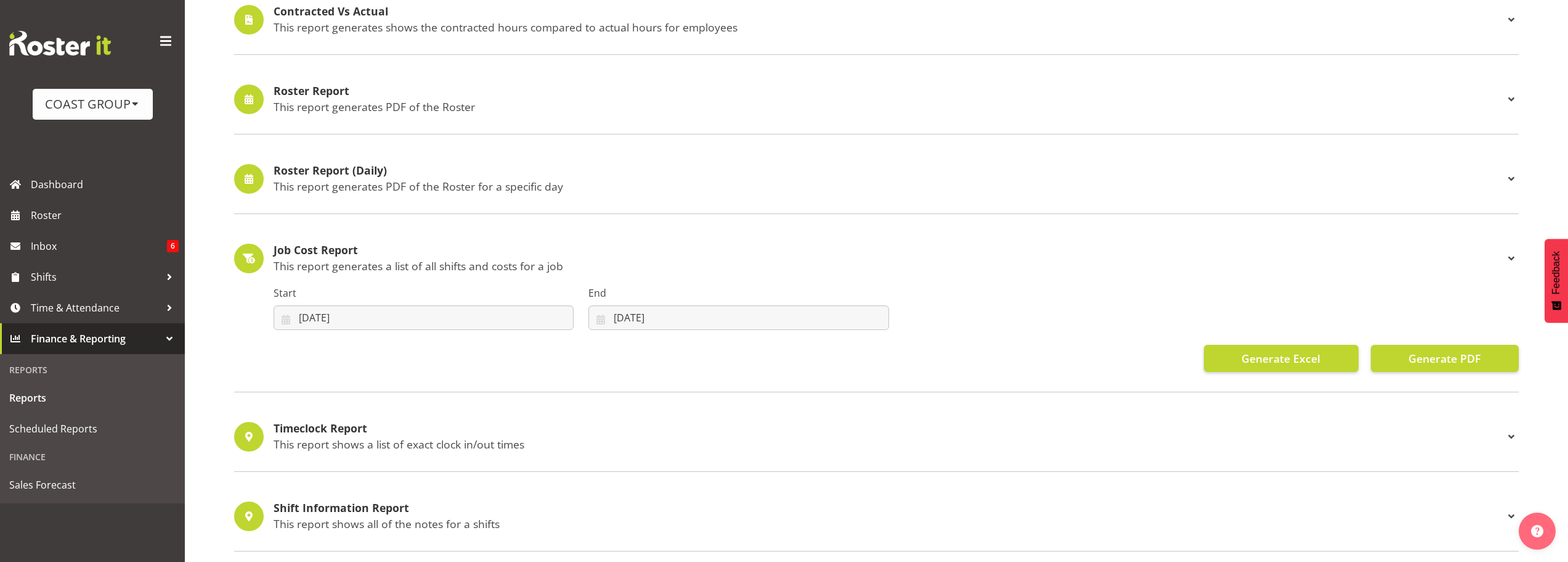
scroll to position [493, 0]
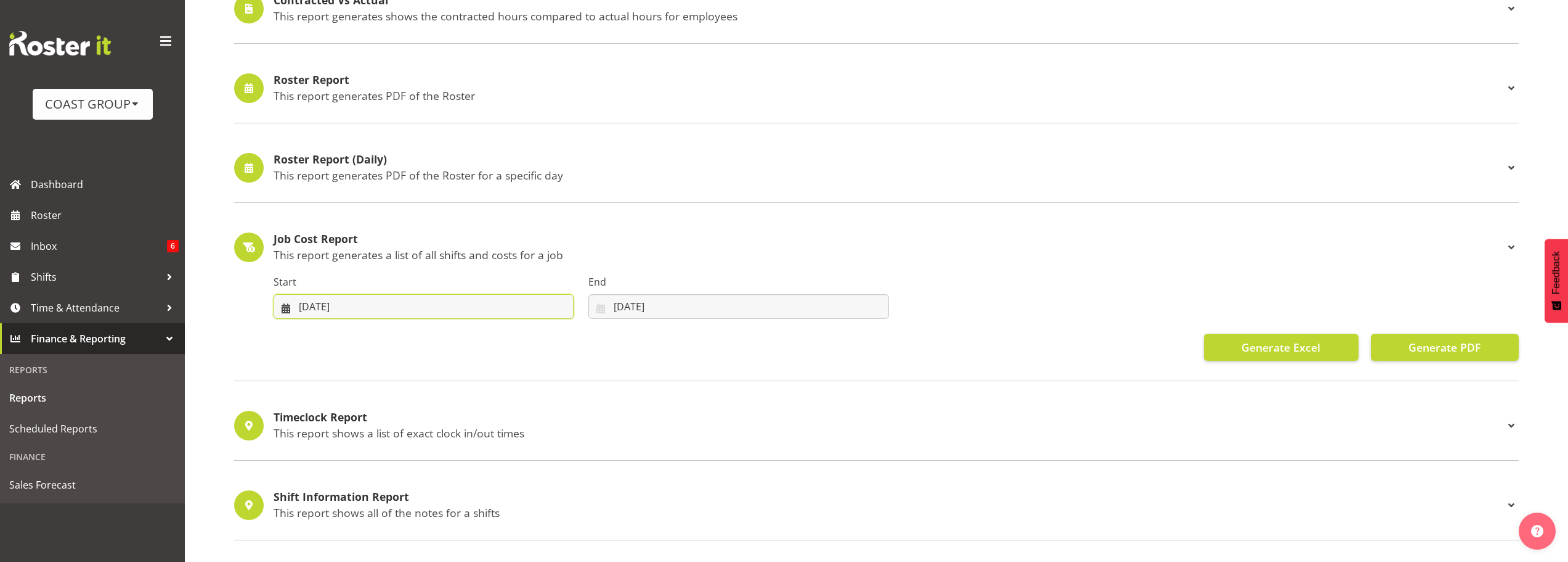
click at [433, 308] on input "04/08/2025" at bounding box center [424, 306] width 300 height 25
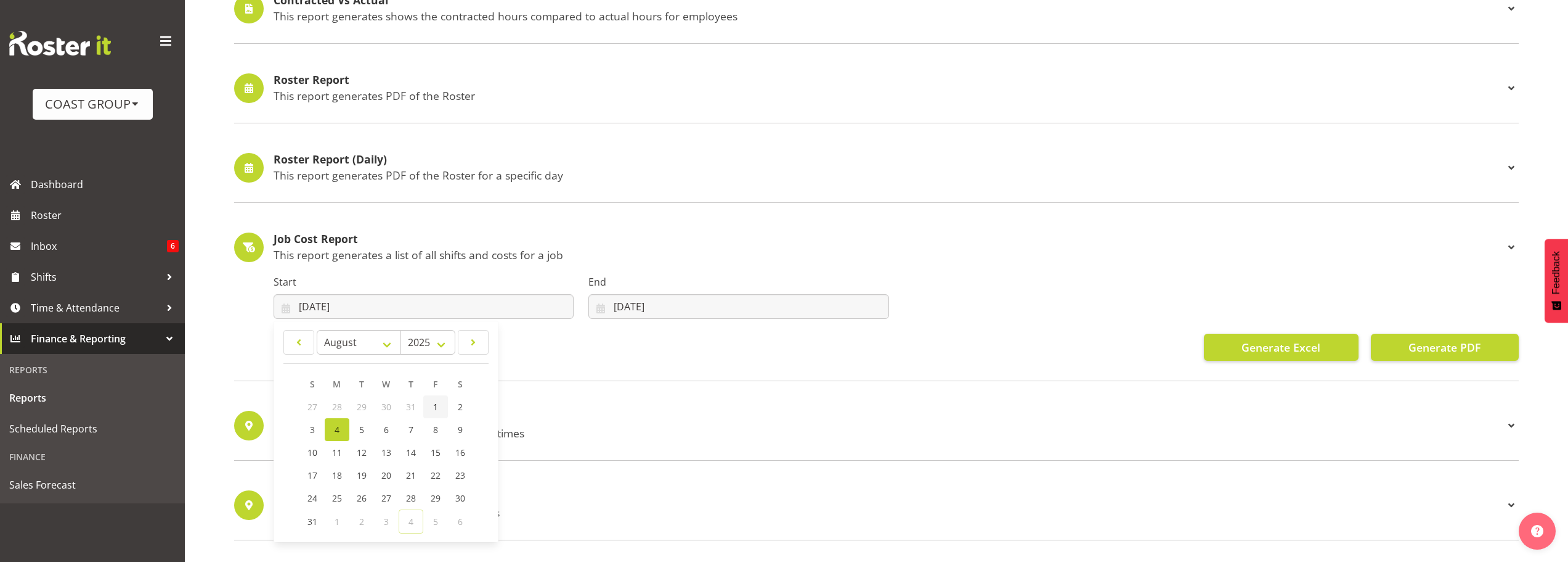
click at [430, 407] on link "1" at bounding box center [436, 407] width 25 height 23
type input "01/08/2025"
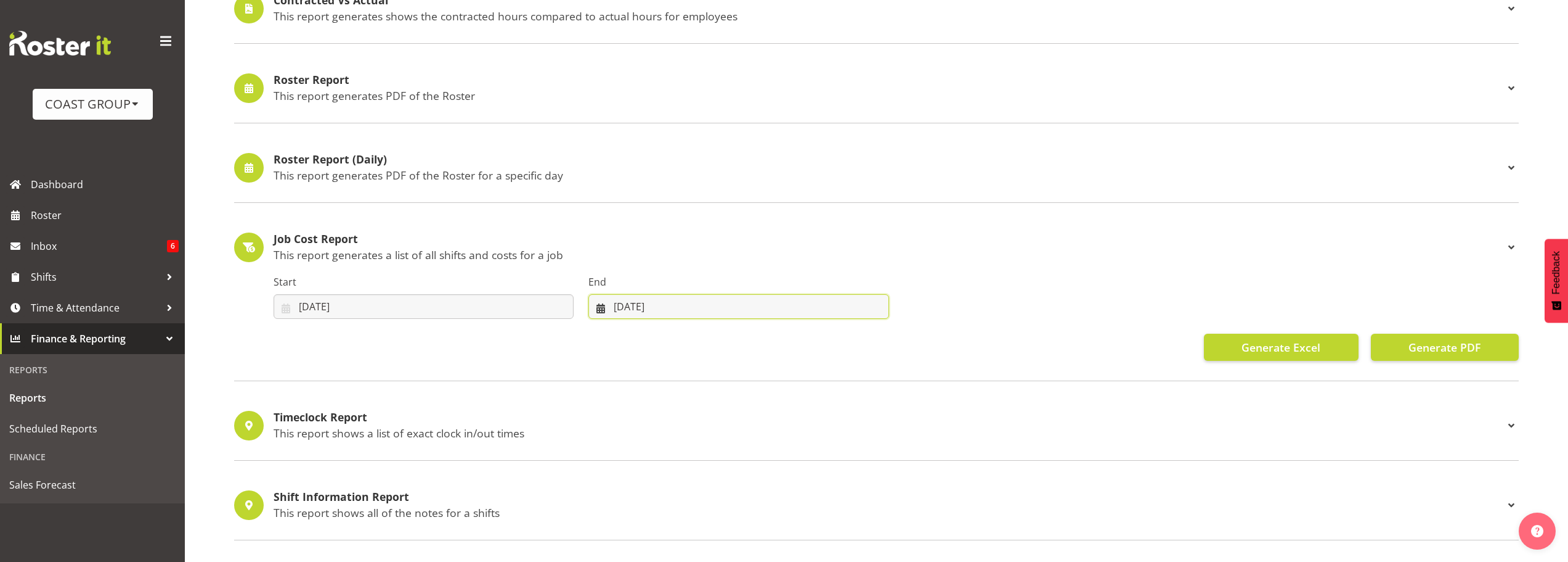
drag, startPoint x: 704, startPoint y: 304, endPoint x: 700, endPoint y: 309, distance: 6.4
click at [704, 304] on input "04/09/2025" at bounding box center [739, 306] width 300 height 25
click at [650, 406] on span "1" at bounding box center [652, 407] width 5 height 12
type input "01/09/2025"
drag, startPoint x: 1089, startPoint y: 335, endPoint x: 1126, endPoint y: 339, distance: 37.2
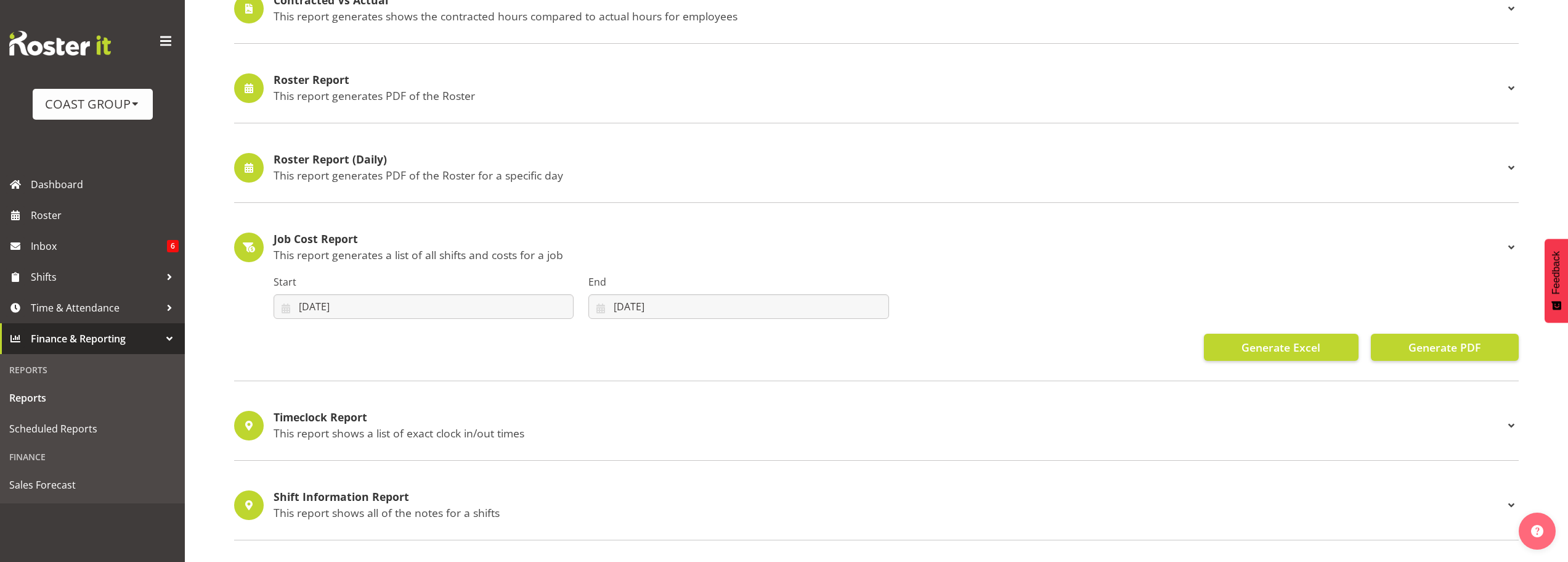
click at [1089, 335] on div "Generate Excel Generate PDF" at bounding box center [896, 347] width 1245 height 27
click at [1294, 348] on span "Generate Excel" at bounding box center [1281, 347] width 79 height 16
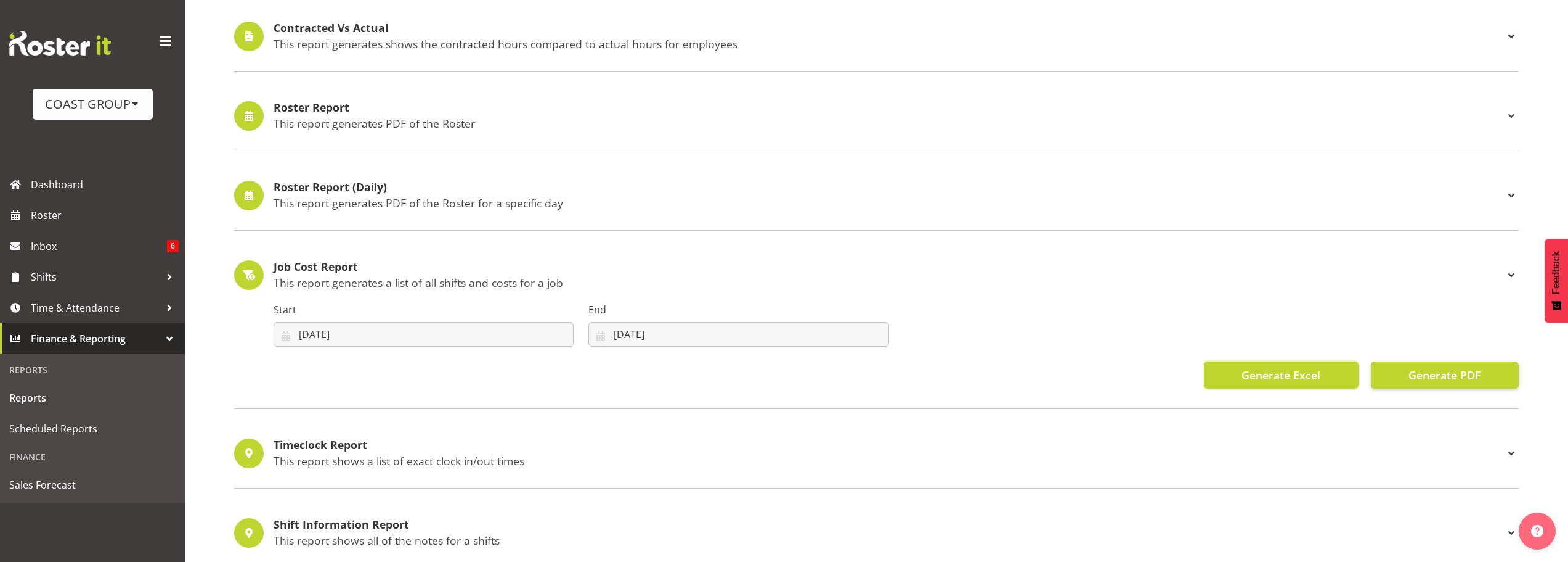
scroll to position [0, 0]
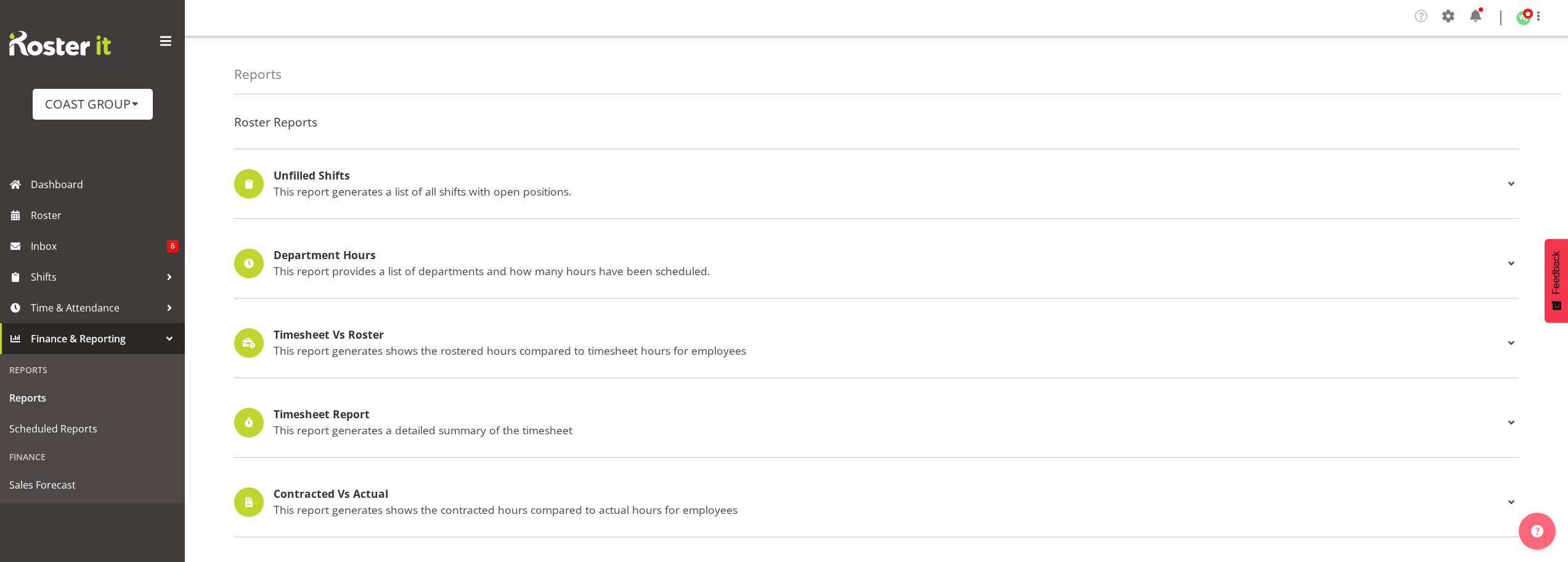
click at [1206, 10] on nav "Company Settings Roles & Skills Tasks Jobs Employees Locations & Departments Ac…" at bounding box center [877, 17] width 1358 height 23
click at [1451, 16] on span at bounding box center [1449, 16] width 20 height 20
click at [1352, 136] on link "Employees" at bounding box center [1373, 137] width 170 height 22
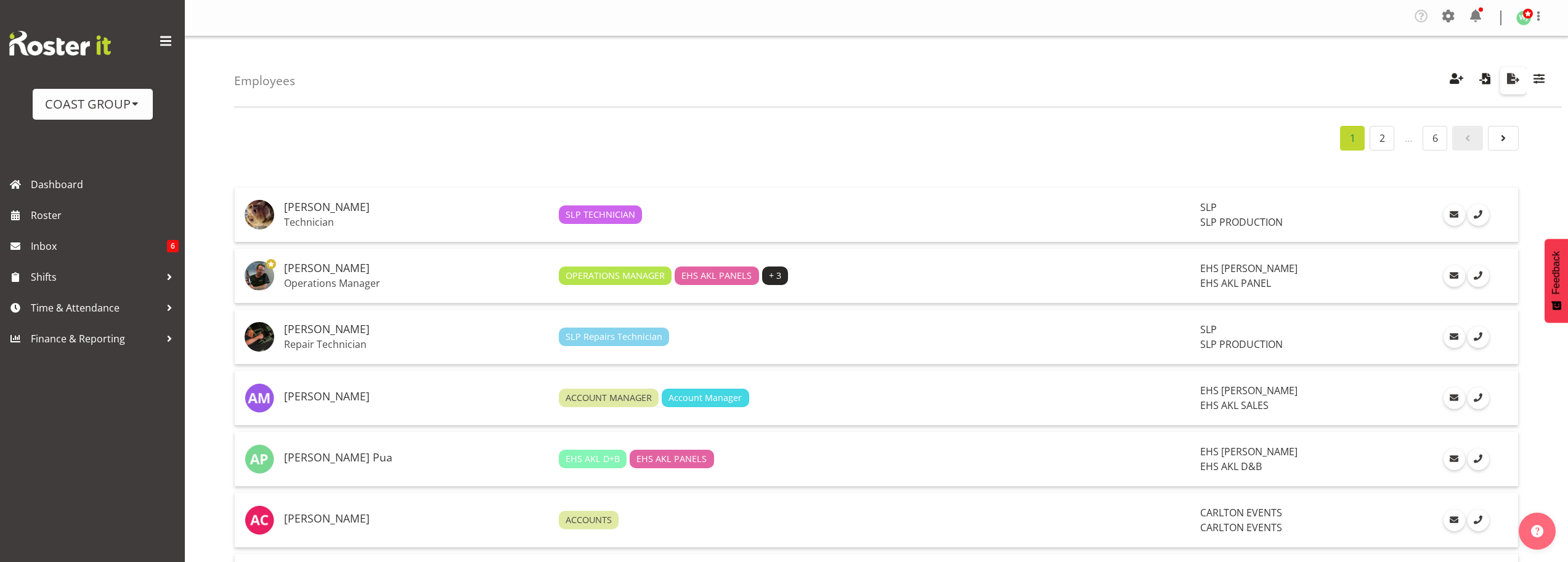
click at [1513, 76] on span "button" at bounding box center [1513, 78] width 16 height 16
